Goal: Task Accomplishment & Management: Use online tool/utility

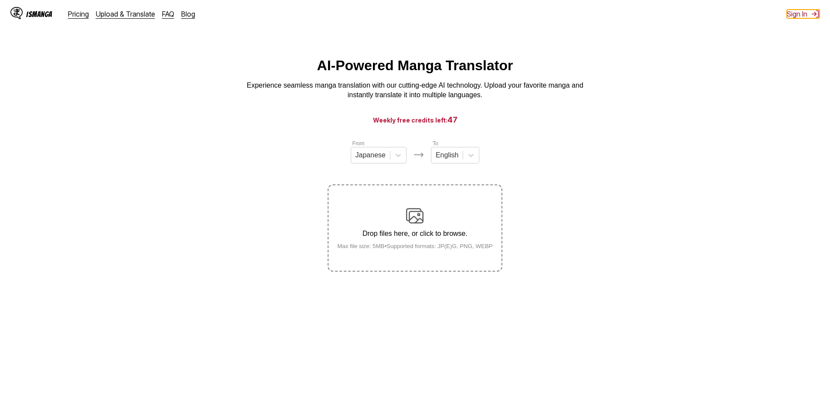
click at [806, 13] on button "Sign In" at bounding box center [803, 14] width 33 height 9
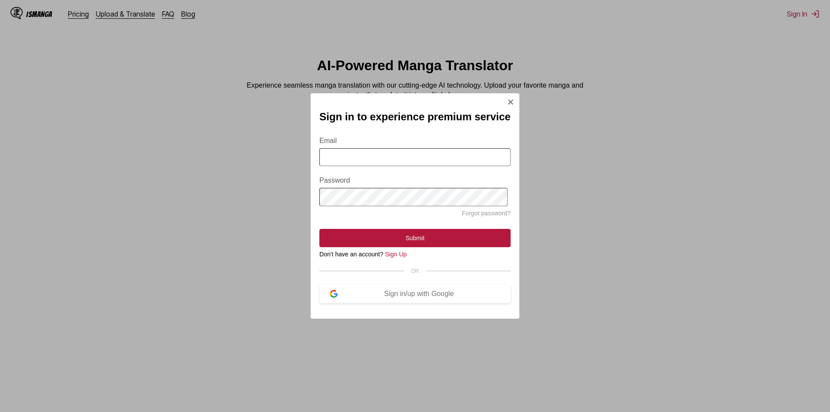
click at [411, 153] on input "Email" at bounding box center [414, 157] width 191 height 18
type input "**********"
click at [319, 229] on button "Submit" at bounding box center [414, 238] width 191 height 18
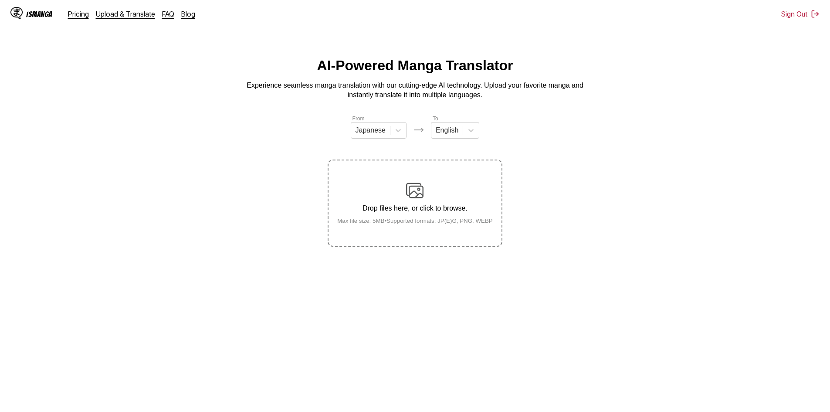
click at [633, 165] on section "From Japanese To English Drop files here, or click to browse. Max file size: 5M…" at bounding box center [415, 180] width 816 height 132
click at [398, 132] on icon at bounding box center [398, 130] width 9 height 9
drag, startPoint x: 369, startPoint y: 203, endPoint x: 418, endPoint y: 166, distance: 61.4
click at [369, 203] on div "English" at bounding box center [379, 195] width 56 height 15
click at [465, 135] on icon at bounding box center [467, 130] width 9 height 9
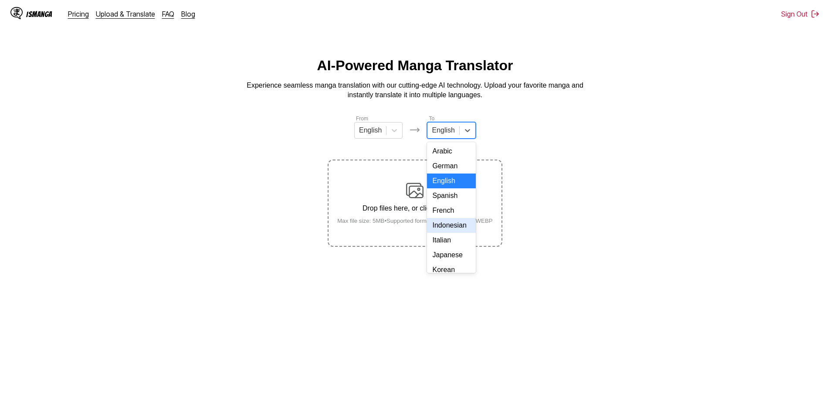
click at [441, 233] on div "Indonesian" at bounding box center [451, 225] width 48 height 15
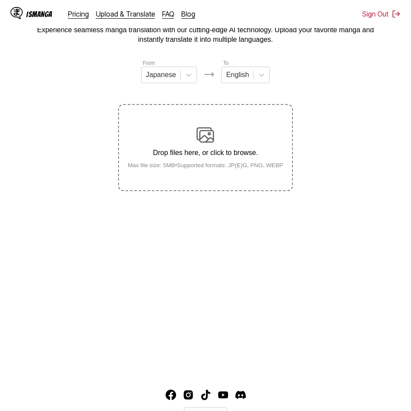
scroll to position [54, 0]
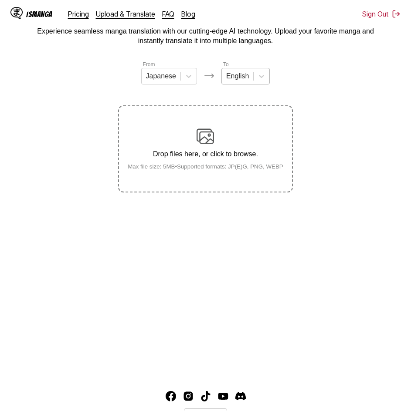
click at [239, 81] on div at bounding box center [237, 76] width 23 height 10
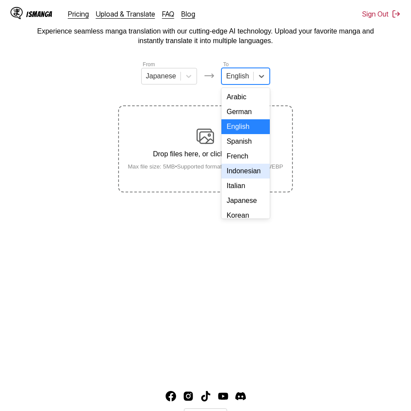
click at [241, 179] on div "Indonesian" at bounding box center [245, 171] width 48 height 15
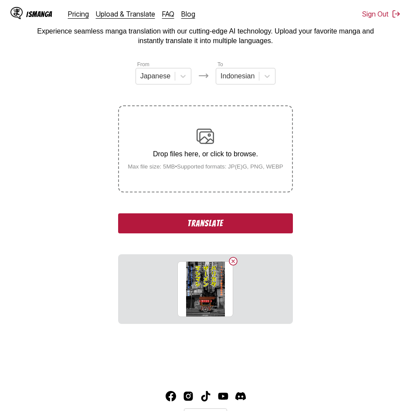
click at [244, 233] on button "Translate" at bounding box center [205, 224] width 174 height 20
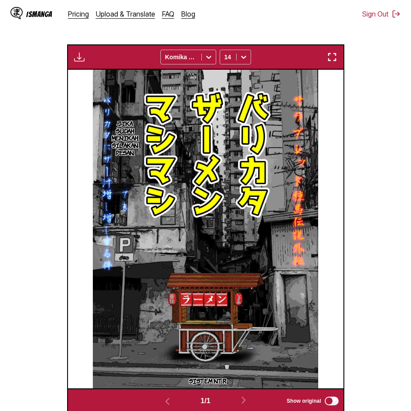
scroll to position [221, 0]
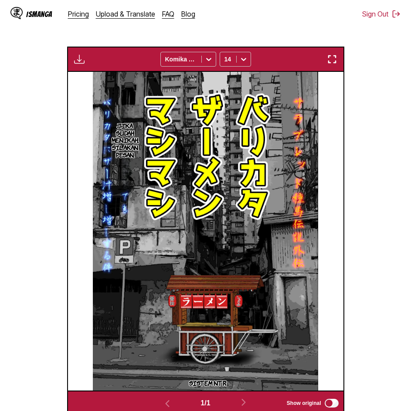
click at [373, 166] on section "From Japanese To Indonesian Drop files here, or click to browse. Max file size:…" at bounding box center [205, 154] width 397 height 523
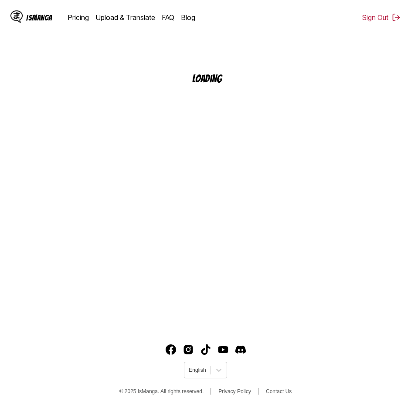
scroll to position [98, 0]
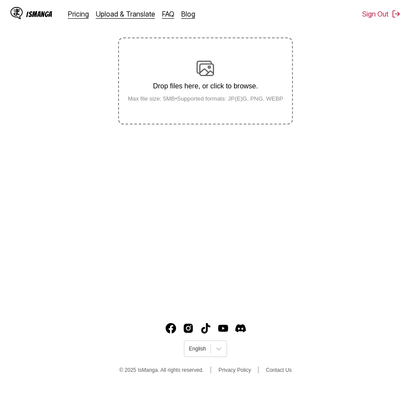
click at [250, 41] on div "Drop files here, or click to browse. Max file size: 5MB • Supported formats: JP…" at bounding box center [205, 80] width 174 height 87
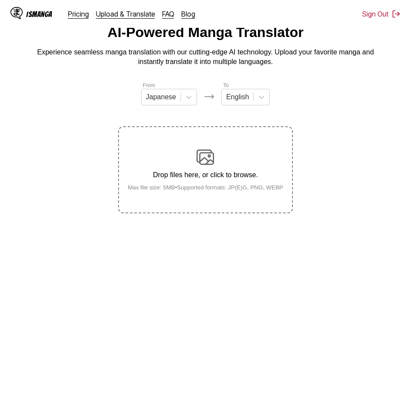
scroll to position [0, 0]
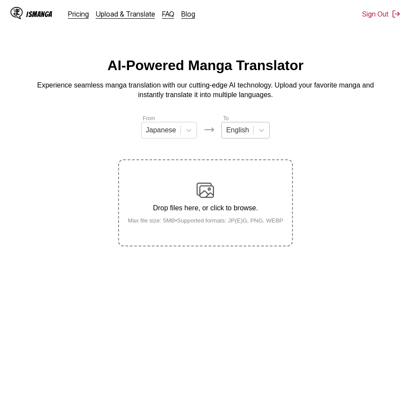
click at [242, 132] on div at bounding box center [237, 130] width 23 height 10
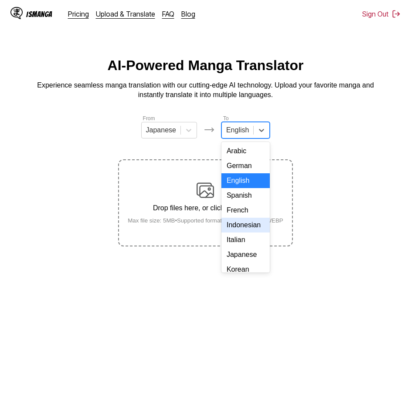
click at [244, 233] on div "Indonesian" at bounding box center [245, 225] width 48 height 15
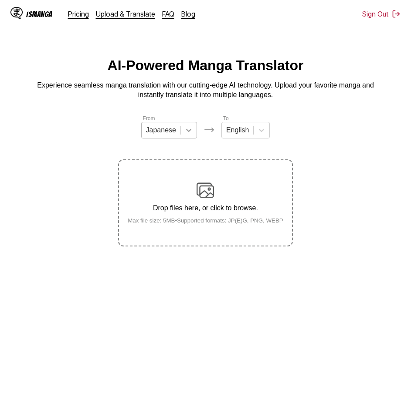
click at [188, 135] on icon at bounding box center [188, 130] width 9 height 9
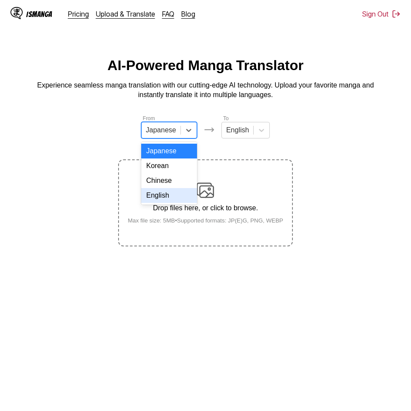
click at [160, 203] on div "English" at bounding box center [169, 195] width 56 height 15
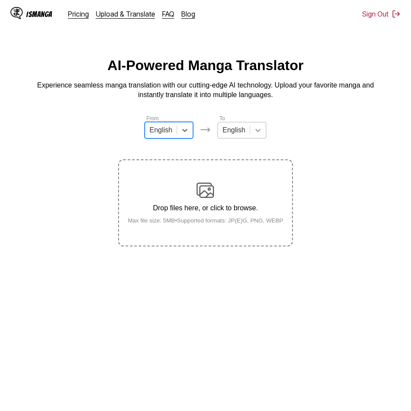
click at [261, 138] on div at bounding box center [258, 130] width 16 height 16
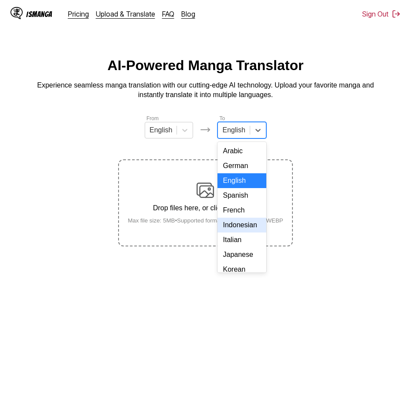
click at [237, 233] on div "Indonesian" at bounding box center [241, 225] width 48 height 15
